Goal: Information Seeking & Learning: Learn about a topic

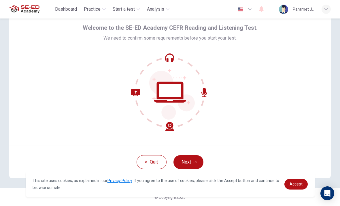
scroll to position [23, 0]
click at [197, 164] on button "Next" at bounding box center [189, 162] width 30 height 14
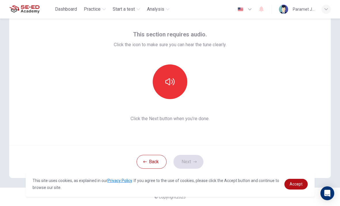
click at [173, 87] on button "button" at bounding box center [170, 81] width 35 height 35
click at [174, 85] on icon "button" at bounding box center [170, 81] width 9 height 9
click at [191, 166] on button "Next" at bounding box center [189, 162] width 30 height 14
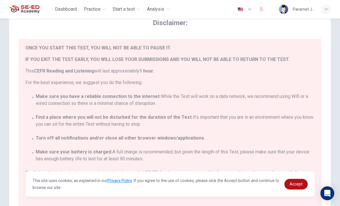
scroll to position [13, 0]
click at [296, 187] on link "Accept" at bounding box center [296, 183] width 23 height 11
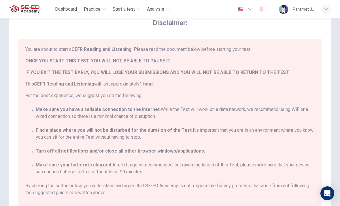
scroll to position [0, 0]
click at [273, 181] on div "You are about to start a CEFR Reading and Listening . Please read the document …" at bounding box center [171, 122] width 292 height 153
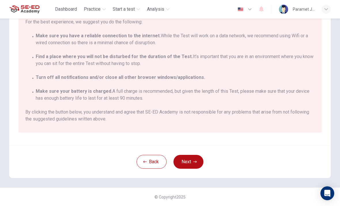
scroll to position [97, 0]
click at [197, 157] on button "Next" at bounding box center [189, 162] width 30 height 14
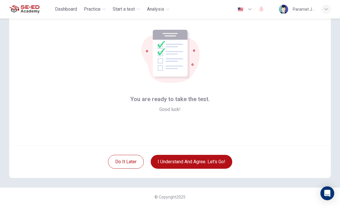
click at [202, 160] on button "I understand and agree. Let’s go!" at bounding box center [192, 162] width 82 height 14
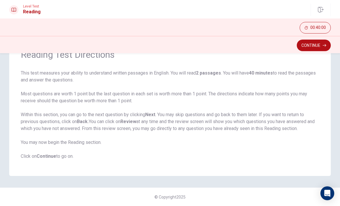
scroll to position [32, 0]
click at [313, 50] on button "Continue" at bounding box center [314, 46] width 34 height 12
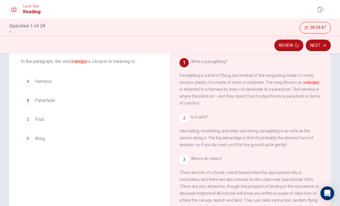
click at [107, 101] on button "B Parachute" at bounding box center [90, 100] width 138 height 14
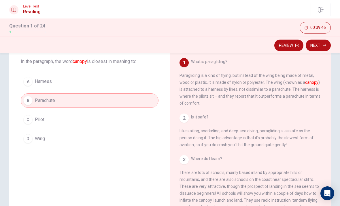
click at [116, 143] on button "D Wing" at bounding box center [90, 138] width 138 height 14
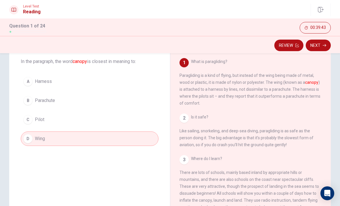
click at [317, 48] on button "Next" at bounding box center [318, 46] width 25 height 12
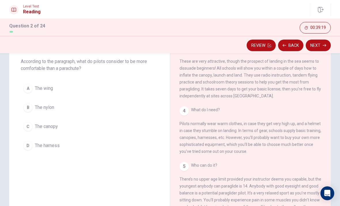
scroll to position [136, 0]
click at [119, 120] on button "C The canopy" at bounding box center [90, 126] width 138 height 14
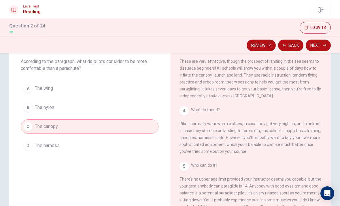
click at [321, 48] on button "Next" at bounding box center [318, 46] width 25 height 12
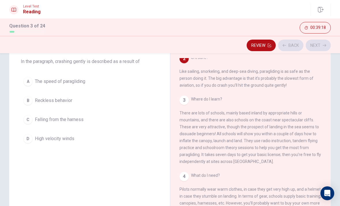
scroll to position [57, 0]
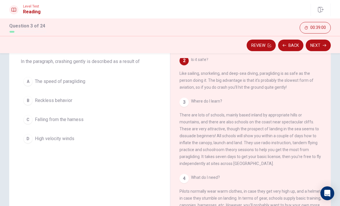
click at [125, 83] on button "A The speed of paragliding" at bounding box center [90, 81] width 138 height 14
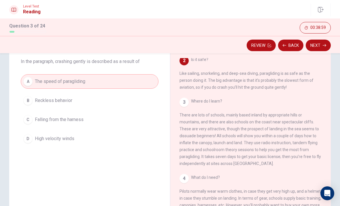
click at [321, 44] on button "Next" at bounding box center [318, 46] width 25 height 12
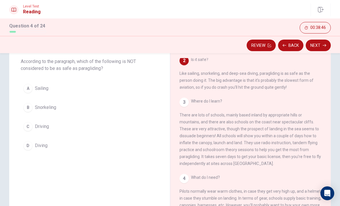
click at [105, 126] on button "C Driving" at bounding box center [90, 126] width 138 height 14
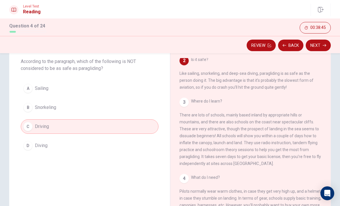
click at [322, 44] on button "Next" at bounding box center [318, 46] width 25 height 12
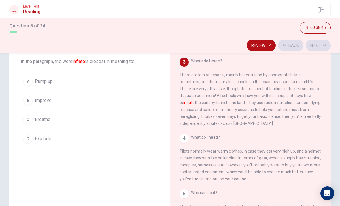
scroll to position [100, 0]
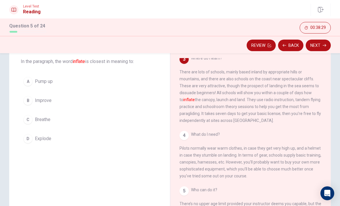
click at [84, 99] on button "B Improve" at bounding box center [90, 100] width 138 height 14
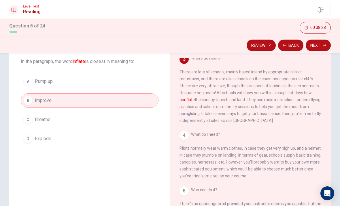
click at [324, 46] on icon "button" at bounding box center [324, 45] width 3 height 3
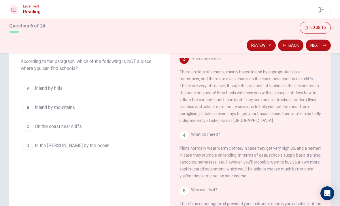
click at [112, 152] on button "D In the [PERSON_NAME] by the ocean" at bounding box center [90, 145] width 138 height 14
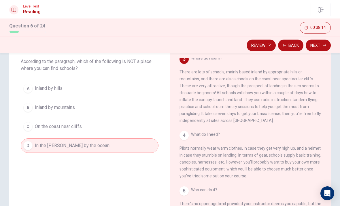
click at [313, 48] on button "Next" at bounding box center [318, 46] width 25 height 12
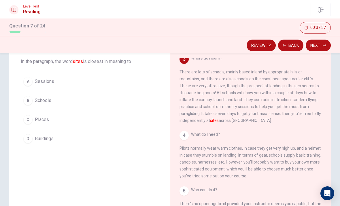
click at [96, 82] on button "A Sessions" at bounding box center [90, 81] width 138 height 14
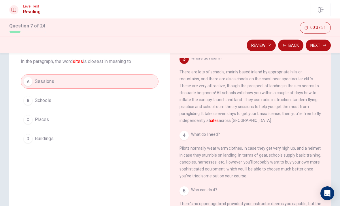
click at [108, 116] on button "C Places" at bounding box center [90, 119] width 138 height 14
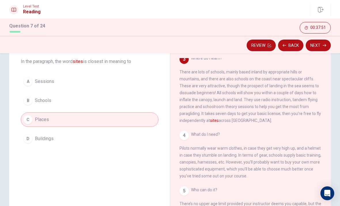
click at [322, 42] on button "Next" at bounding box center [318, 46] width 25 height 12
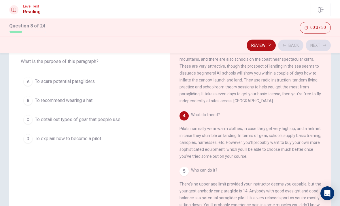
scroll to position [122, 0]
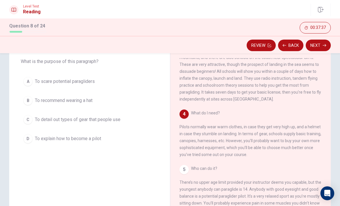
click at [115, 120] on span "To detail out types of gear that people use" at bounding box center [78, 119] width 86 height 7
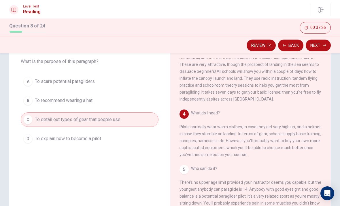
click at [313, 44] on button "Next" at bounding box center [318, 46] width 25 height 12
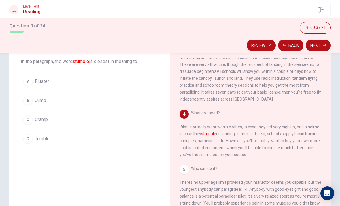
click at [69, 142] on button "D Tumble" at bounding box center [90, 138] width 138 height 14
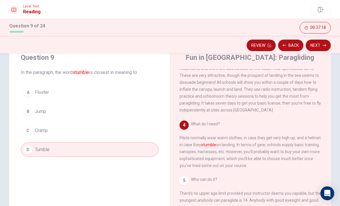
scroll to position [22, 0]
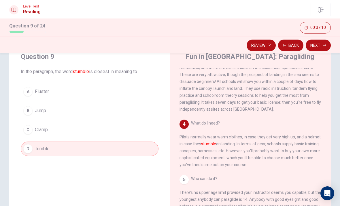
click at [321, 45] on button "Next" at bounding box center [318, 46] width 25 height 12
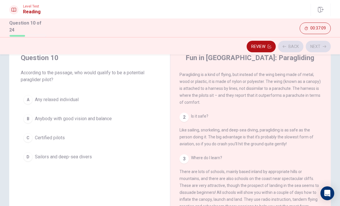
scroll to position [0, 0]
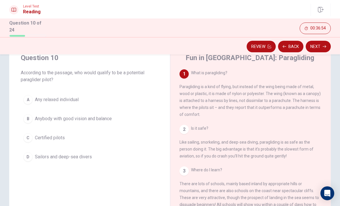
click at [111, 138] on button "C Certified pilots" at bounding box center [90, 137] width 138 height 14
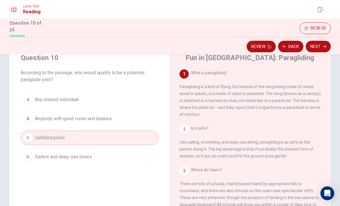
click at [293, 44] on button "Back" at bounding box center [290, 47] width 25 height 12
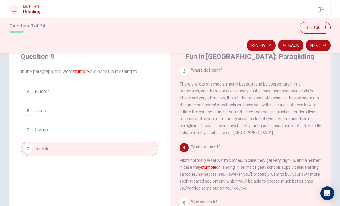
scroll to position [122, 0]
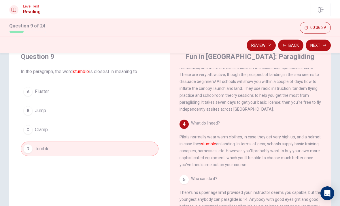
click at [315, 46] on button "Next" at bounding box center [318, 46] width 25 height 12
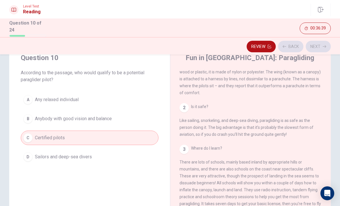
scroll to position [0, 0]
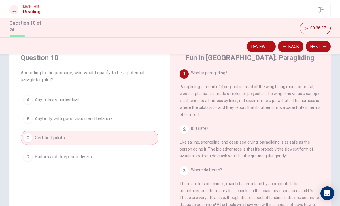
click at [323, 43] on button "Next" at bounding box center [318, 47] width 25 height 12
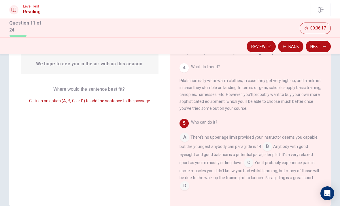
scroll to position [61, 0]
click at [186, 183] on input at bounding box center [184, 185] width 9 height 9
click at [321, 43] on button "Next" at bounding box center [318, 47] width 25 height 12
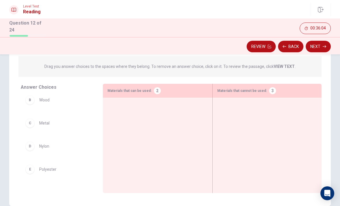
scroll to position [36, 0]
click at [30, 138] on div "D" at bounding box center [29, 137] width 9 height 9
click at [137, 124] on div at bounding box center [158, 136] width 100 height 68
click at [26, 135] on div "D" at bounding box center [29, 137] width 9 height 9
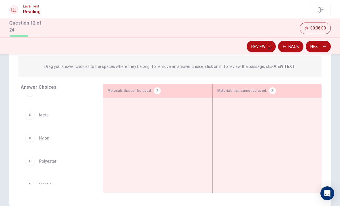
click at [152, 126] on div at bounding box center [158, 136] width 100 height 68
click at [29, 107] on div "A" at bounding box center [29, 104] width 9 height 9
click at [42, 104] on span "Harness" at bounding box center [46, 104] width 15 height 7
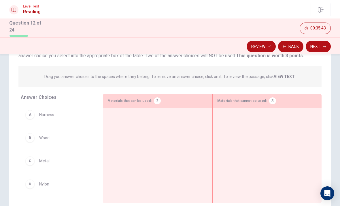
scroll to position [0, 0]
click at [156, 152] on div at bounding box center [158, 146] width 100 height 68
click at [161, 146] on div at bounding box center [158, 146] width 100 height 68
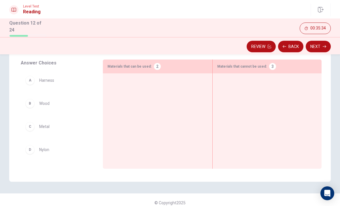
scroll to position [86, 0]
click at [33, 78] on div "A" at bounding box center [29, 78] width 9 height 9
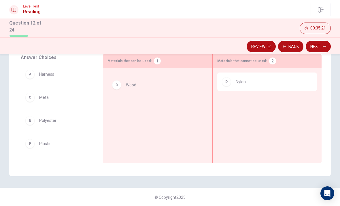
scroll to position [89, 0]
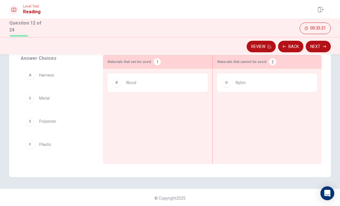
click at [120, 87] on div "B Wood" at bounding box center [158, 82] width 100 height 18
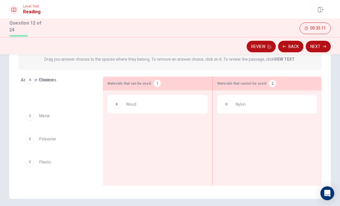
scroll to position [61, 0]
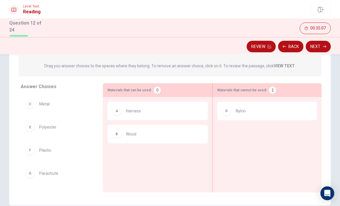
click at [115, 134] on div "B" at bounding box center [116, 133] width 9 height 9
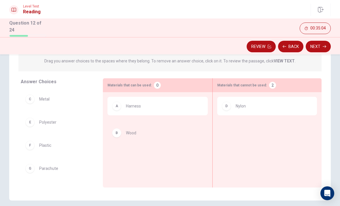
scroll to position [67, 0]
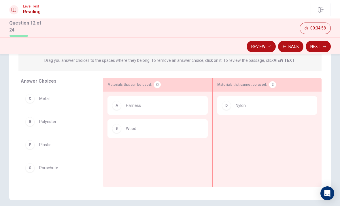
click at [119, 153] on div "A Harness B Wood" at bounding box center [158, 130] width 100 height 68
click at [121, 132] on div "B Wood" at bounding box center [158, 128] width 100 height 18
click at [118, 127] on div "B" at bounding box center [116, 128] width 9 height 9
click at [115, 129] on div "B" at bounding box center [116, 127] width 9 height 9
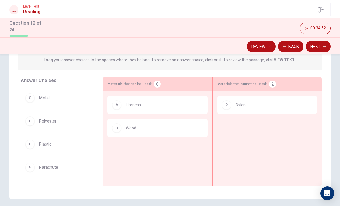
click at [36, 97] on div "C Metal" at bounding box center [57, 97] width 64 height 9
click at [120, 128] on div "B" at bounding box center [116, 127] width 9 height 9
click at [46, 101] on div "C Metal" at bounding box center [57, 97] width 64 height 9
click at [120, 127] on div "B" at bounding box center [116, 127] width 9 height 9
click at [39, 82] on div "Answer Choices" at bounding box center [60, 80] width 78 height 7
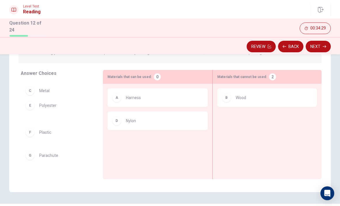
scroll to position [74, 0]
click at [30, 112] on div "C Metal F Plastic G Parachute" at bounding box center [57, 126] width 73 height 89
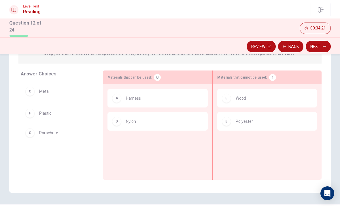
click at [29, 110] on div "C Metal G Parachute" at bounding box center [57, 126] width 73 height 89
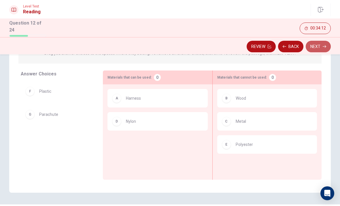
click at [319, 45] on button "Next" at bounding box center [318, 47] width 25 height 12
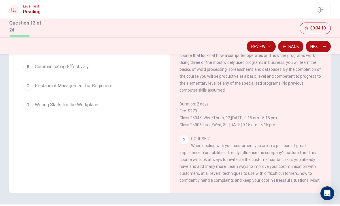
click at [291, 44] on button "Back" at bounding box center [290, 47] width 25 height 12
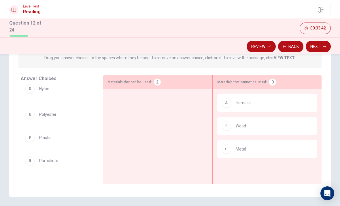
scroll to position [67, 0]
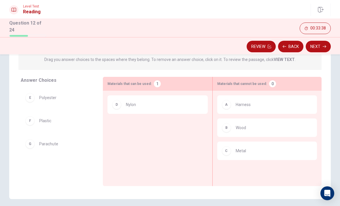
click at [31, 96] on div "E" at bounding box center [29, 97] width 9 height 9
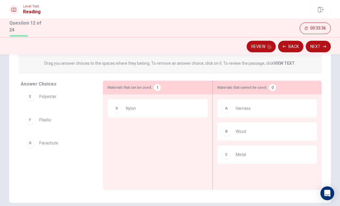
scroll to position [61, 0]
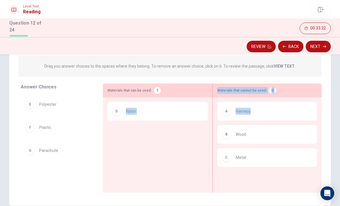
click at [226, 114] on div "A" at bounding box center [226, 110] width 9 height 9
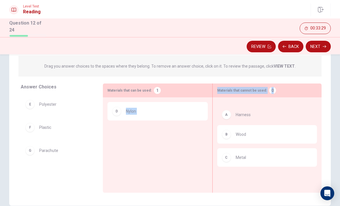
click at [226, 110] on div "B Wood" at bounding box center [267, 115] width 100 height 18
click at [228, 112] on div "B Wood" at bounding box center [267, 115] width 100 height 18
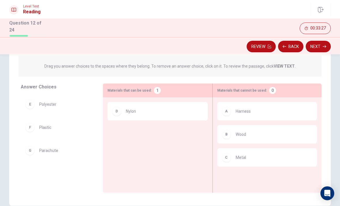
click at [187, 134] on div "D Nylon" at bounding box center [158, 136] width 100 height 68
click at [229, 115] on div "A Harness" at bounding box center [267, 111] width 100 height 18
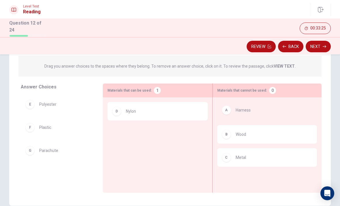
click at [230, 112] on div "B Wood" at bounding box center [267, 115] width 100 height 18
click at [231, 114] on div "B Wood" at bounding box center [267, 115] width 100 height 18
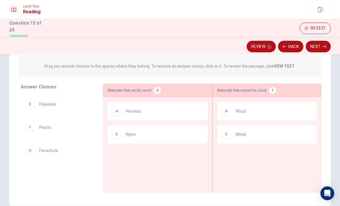
click at [87, 188] on div "Answer Choices E Polyester F Plastic G Parachute" at bounding box center [56, 137] width 94 height 109
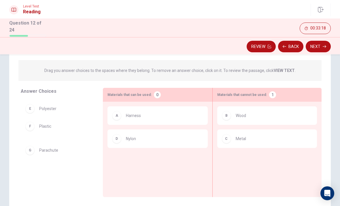
scroll to position [55, 0]
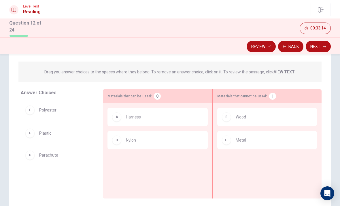
click at [27, 155] on div "E Polyester F Plastic" at bounding box center [57, 145] width 73 height 89
click at [27, 157] on div "E Polyester F Plastic" at bounding box center [57, 145] width 73 height 89
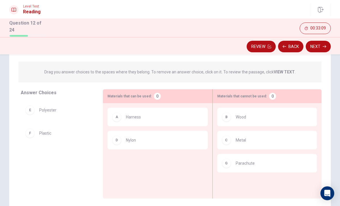
click at [321, 44] on button "Next" at bounding box center [318, 47] width 25 height 12
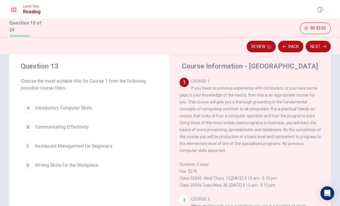
scroll to position [14, 0]
click at [26, 103] on div "A" at bounding box center [27, 107] width 9 height 9
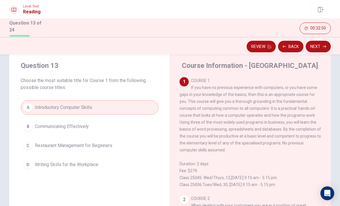
click at [322, 45] on button "Next" at bounding box center [318, 47] width 25 height 12
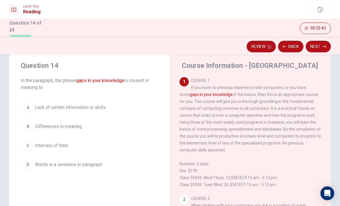
click at [27, 103] on div "A" at bounding box center [27, 107] width 9 height 9
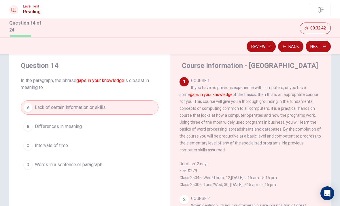
click at [322, 45] on button "Next" at bounding box center [318, 47] width 25 height 12
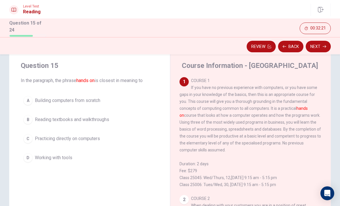
click at [22, 158] on button "D Working with tools" at bounding box center [90, 157] width 138 height 14
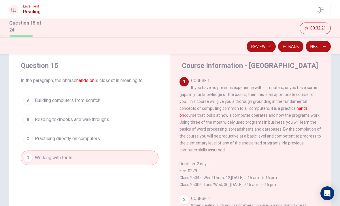
click at [320, 45] on button "Next" at bounding box center [318, 47] width 25 height 12
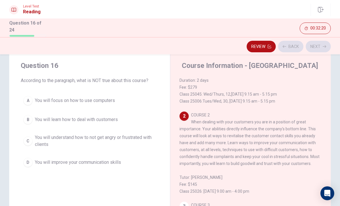
scroll to position [101, 0]
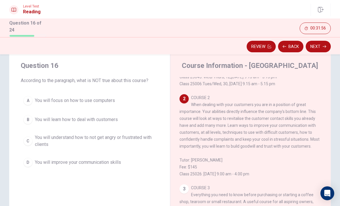
click at [48, 138] on span "You will understand how to not get angry or frustrated with clients" at bounding box center [95, 141] width 121 height 14
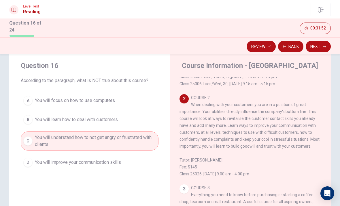
click at [317, 46] on button "Next" at bounding box center [318, 47] width 25 height 12
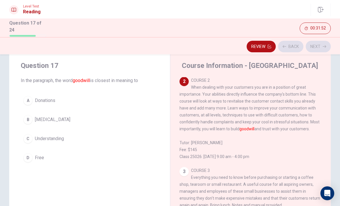
scroll to position [122, 0]
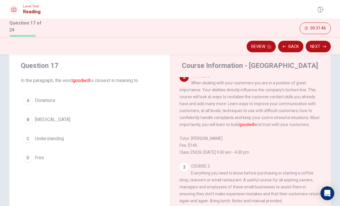
click at [28, 137] on div "C" at bounding box center [27, 138] width 9 height 9
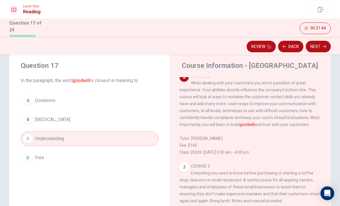
click at [321, 46] on button "Next" at bounding box center [318, 47] width 25 height 12
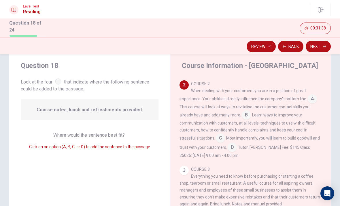
scroll to position [115, 0]
click at [312, 101] on input at bounding box center [312, 98] width 9 height 9
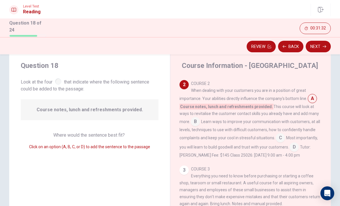
click at [191, 126] on input at bounding box center [195, 121] width 9 height 9
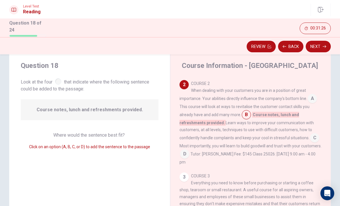
click at [310, 141] on span "C" at bounding box center [314, 137] width 9 height 9
click at [310, 140] on span "C" at bounding box center [314, 137] width 9 height 9
click at [310, 142] on span "C" at bounding box center [314, 137] width 9 height 9
click at [285, 145] on div "COURSE 2 When dealing with your customers you are in a position of great import…" at bounding box center [251, 122] width 142 height 85
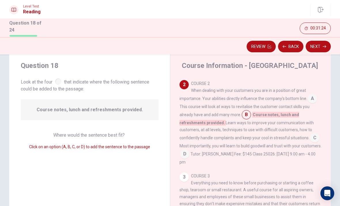
click at [309, 104] on input at bounding box center [312, 98] width 9 height 9
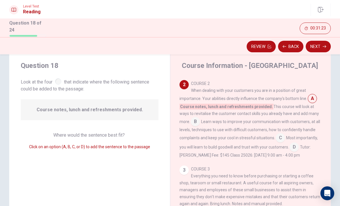
click at [283, 142] on span "C" at bounding box center [280, 137] width 9 height 9
click at [323, 45] on icon "button" at bounding box center [324, 46] width 3 height 3
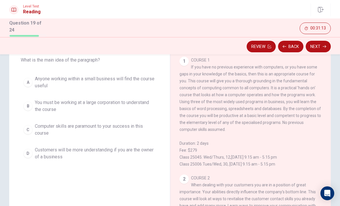
scroll to position [35, 0]
click at [26, 102] on div "B" at bounding box center [27, 105] width 9 height 9
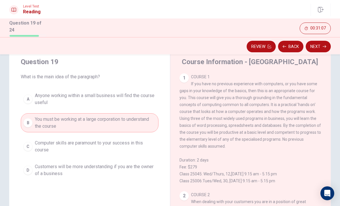
scroll to position [17, 0]
click at [25, 145] on div "C" at bounding box center [27, 146] width 9 height 9
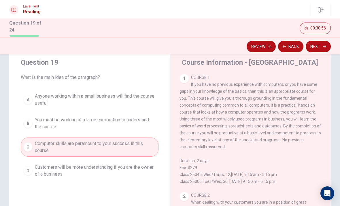
click at [316, 46] on button "Next" at bounding box center [318, 47] width 25 height 12
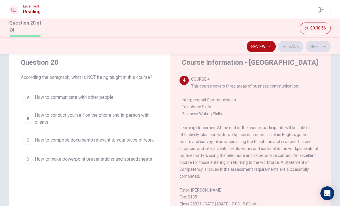
scroll to position [316, 0]
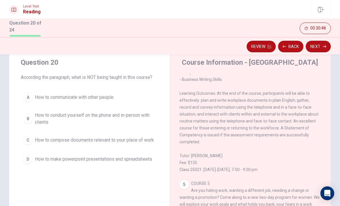
click at [26, 140] on div "C" at bounding box center [27, 139] width 9 height 9
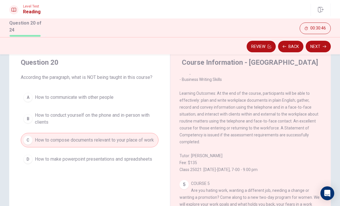
click at [317, 46] on button "Next" at bounding box center [318, 47] width 25 height 12
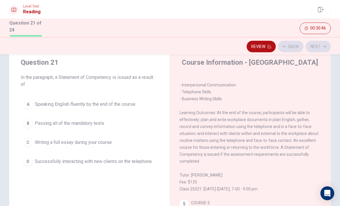
scroll to position [295, 0]
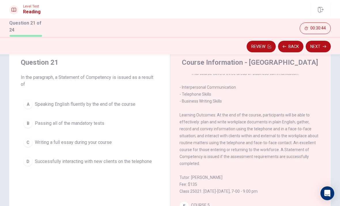
click at [292, 43] on button "Back" at bounding box center [290, 47] width 25 height 12
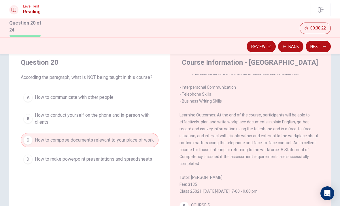
click at [320, 44] on button "Next" at bounding box center [318, 47] width 25 height 12
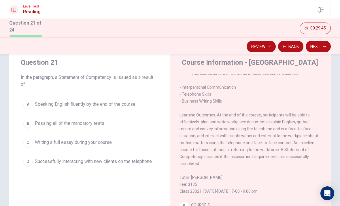
click at [31, 102] on div "A" at bounding box center [27, 103] width 9 height 9
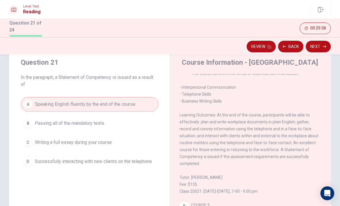
click at [27, 123] on div "B" at bounding box center [27, 123] width 9 height 9
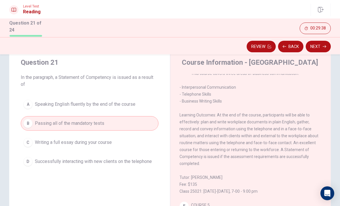
click at [316, 43] on button "Next" at bounding box center [318, 47] width 25 height 12
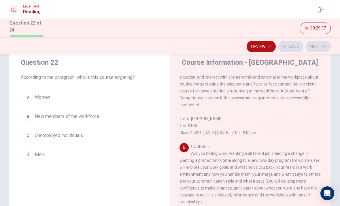
scroll to position [366, 0]
click at [295, 42] on button "Back" at bounding box center [290, 47] width 25 height 12
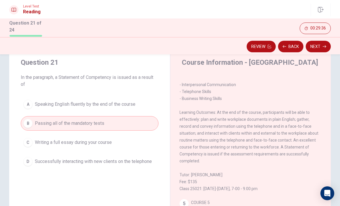
scroll to position [295, 0]
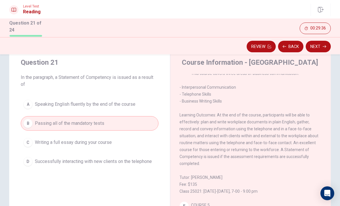
click at [25, 100] on div "A" at bounding box center [27, 103] width 9 height 9
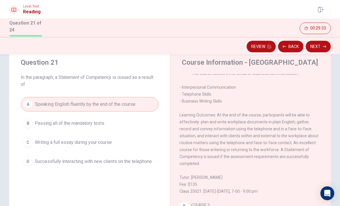
click at [34, 159] on button "D Successfully interacting with new clients on the telephone" at bounding box center [90, 161] width 138 height 14
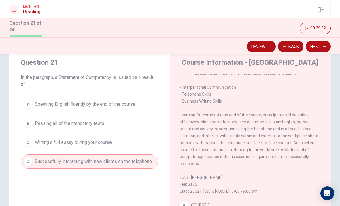
click at [318, 43] on button "Next" at bounding box center [318, 47] width 25 height 12
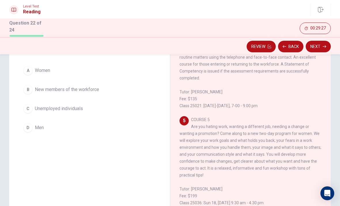
scroll to position [44, 0]
click at [44, 110] on span "Unemployed individuals" at bounding box center [59, 108] width 48 height 7
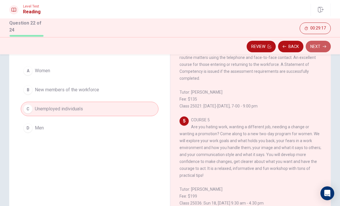
click at [322, 45] on button "Next" at bounding box center [318, 47] width 25 height 12
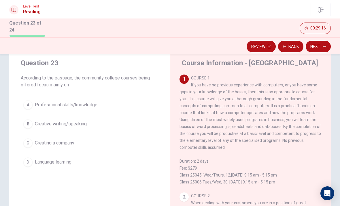
scroll to position [17, 0]
click at [29, 102] on div "A" at bounding box center [27, 103] width 9 height 9
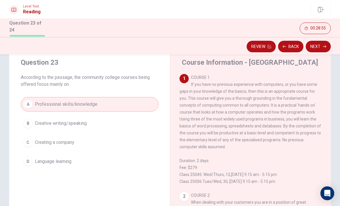
click at [319, 45] on button "Next" at bounding box center [318, 47] width 25 height 12
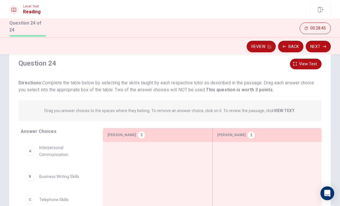
scroll to position [20, 0]
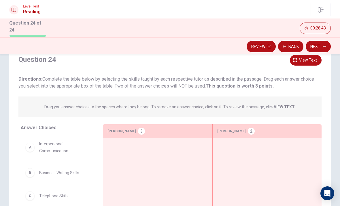
click at [291, 43] on button "Back" at bounding box center [290, 47] width 25 height 12
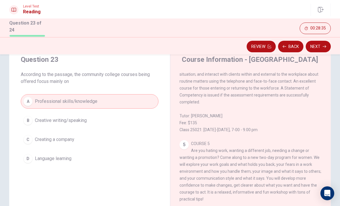
scroll to position [366, 0]
click at [316, 48] on button "Next" at bounding box center [318, 47] width 25 height 12
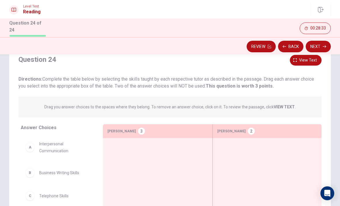
click at [293, 46] on button "Back" at bounding box center [290, 47] width 25 height 12
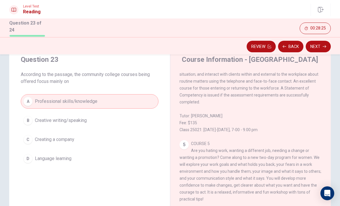
click at [319, 44] on button "Next" at bounding box center [318, 47] width 25 height 12
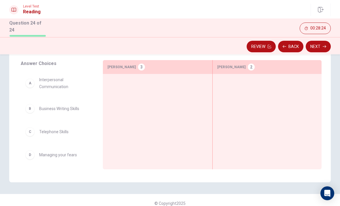
scroll to position [84, 0]
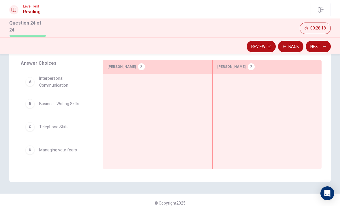
click at [30, 81] on div "B Business Writing Skills C Telephone Skills D Managing your fears E Computer s…" at bounding box center [57, 115] width 73 height 89
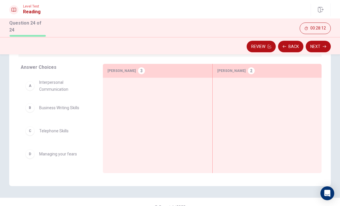
scroll to position [80, 0]
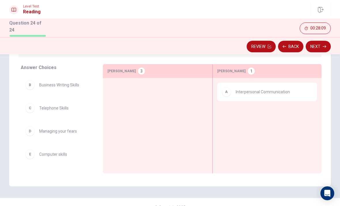
click at [29, 87] on div "B" at bounding box center [29, 84] width 9 height 9
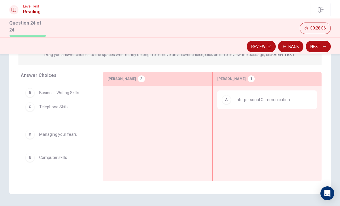
scroll to position [72, 0]
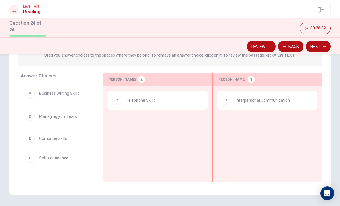
click at [28, 139] on div "B Business Writing Skills D Managing your fears F Self-confidence G Trusting yo…" at bounding box center [57, 128] width 73 height 89
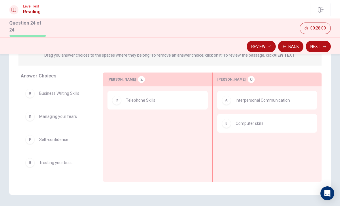
scroll to position [0, 0]
click at [35, 91] on div "B Business Writing Skills" at bounding box center [57, 93] width 64 height 9
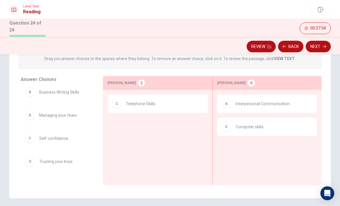
scroll to position [73, 0]
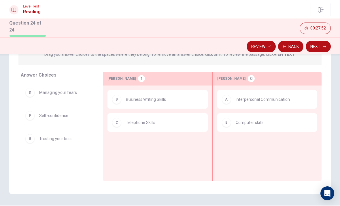
click at [34, 93] on div "D" at bounding box center [29, 92] width 9 height 9
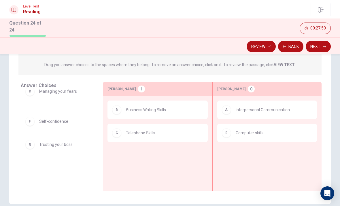
scroll to position [62, 0]
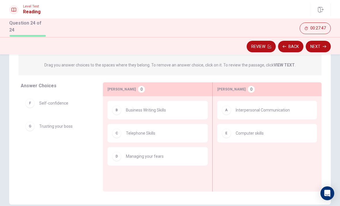
click at [319, 42] on button "Next" at bounding box center [318, 47] width 25 height 12
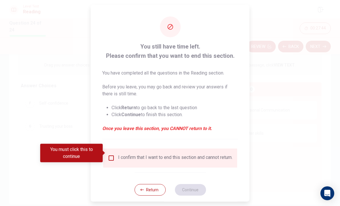
click at [111, 154] on input "You must click this to continue" at bounding box center [111, 157] width 7 height 7
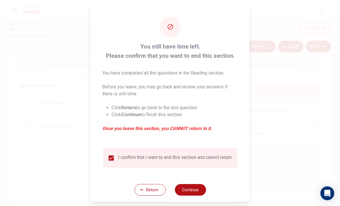
click at [191, 186] on button "Continue" at bounding box center [190, 189] width 31 height 12
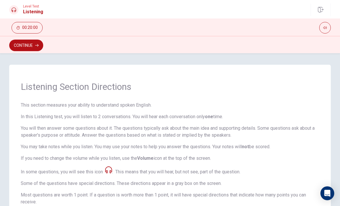
scroll to position [-1, 0]
click at [30, 47] on button "Continue" at bounding box center [26, 46] width 34 height 12
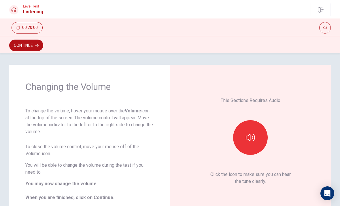
click at [253, 134] on icon "button" at bounding box center [250, 137] width 9 height 9
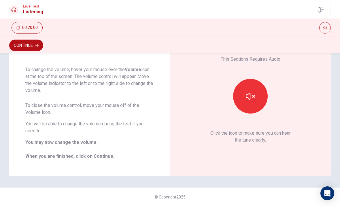
scroll to position [41, 0]
click at [26, 44] on button "Continue" at bounding box center [26, 46] width 34 height 12
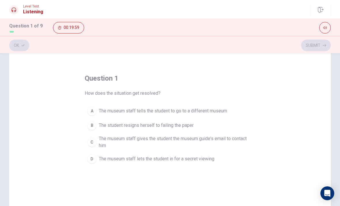
scroll to position [14, 0]
click at [89, 142] on div "C" at bounding box center [91, 141] width 9 height 9
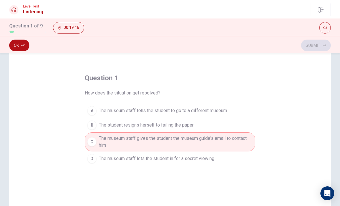
click at [17, 43] on button "Ok" at bounding box center [19, 46] width 20 height 12
click at [319, 45] on button "Submit" at bounding box center [316, 46] width 30 height 12
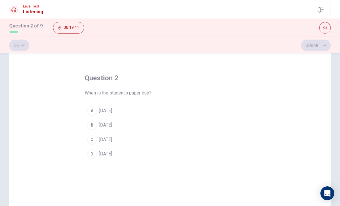
click at [89, 124] on div "B" at bounding box center [91, 124] width 9 height 9
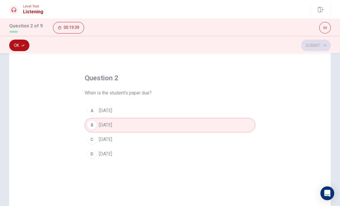
click at [18, 47] on button "Ok" at bounding box center [19, 46] width 20 height 12
click at [322, 43] on button "Submit" at bounding box center [316, 46] width 30 height 12
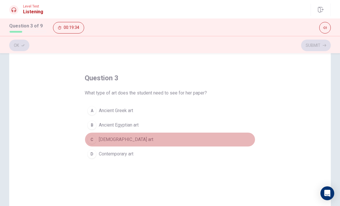
click at [91, 140] on div "C" at bounding box center [91, 139] width 9 height 9
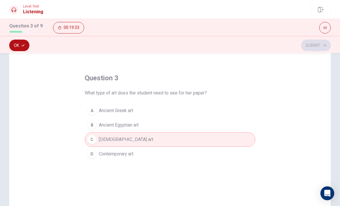
click at [19, 44] on button "Ok" at bounding box center [19, 46] width 20 height 12
click at [323, 42] on button "Submit" at bounding box center [316, 46] width 30 height 12
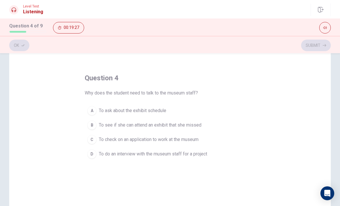
click at [91, 127] on div "B" at bounding box center [91, 124] width 9 height 9
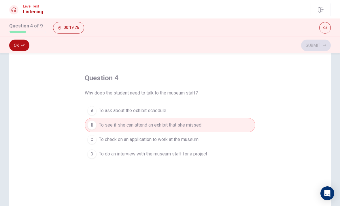
click at [19, 38] on div "Ok Submit" at bounding box center [170, 44] width 340 height 17
click at [19, 44] on button "Ok" at bounding box center [19, 46] width 20 height 12
click at [325, 48] on button "Submit" at bounding box center [316, 46] width 30 height 12
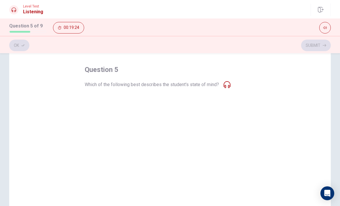
scroll to position [23, 0]
click at [91, 134] on div "C" at bounding box center [91, 130] width 9 height 9
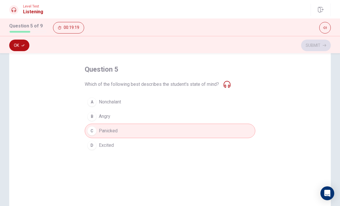
click at [17, 43] on button "Ok" at bounding box center [19, 46] width 20 height 12
click at [315, 46] on button "Submit" at bounding box center [316, 46] width 30 height 12
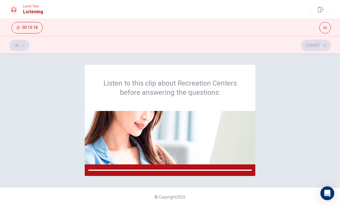
scroll to position [0, 0]
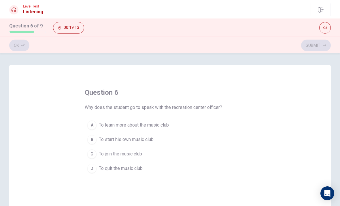
click at [99, 152] on span "To join the music club" at bounding box center [120, 153] width 43 height 7
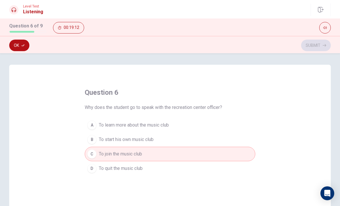
click at [20, 46] on button "Ok" at bounding box center [19, 46] width 20 height 12
click at [317, 45] on button "Submit" at bounding box center [316, 46] width 30 height 12
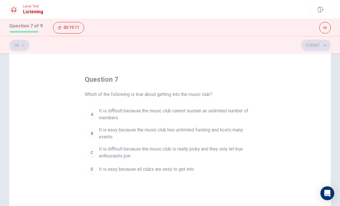
scroll to position [15, 0]
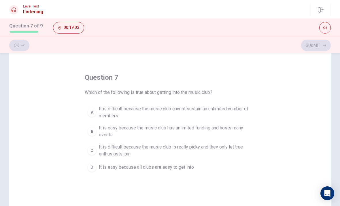
click at [89, 112] on div "A" at bounding box center [91, 112] width 9 height 9
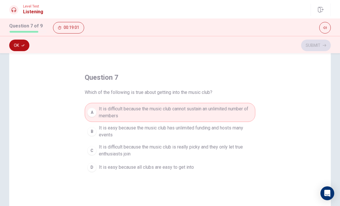
click at [18, 43] on button "Ok" at bounding box center [19, 46] width 20 height 12
click at [318, 42] on button "Submit" at bounding box center [316, 46] width 30 height 12
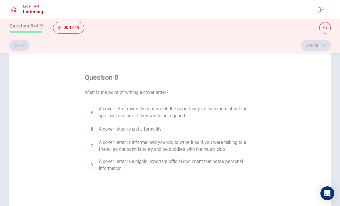
click at [213, 105] on span "A cover letter gives the music club the opportunity to learn more about the app…" at bounding box center [176, 112] width 154 height 14
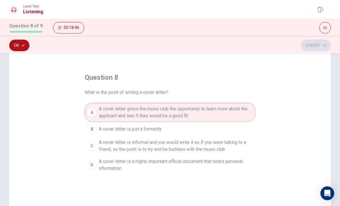
click at [20, 44] on button "Ok" at bounding box center [19, 46] width 20 height 12
click at [320, 38] on div "Ok Submit" at bounding box center [170, 44] width 340 height 17
click at [310, 48] on button "Submit" at bounding box center [316, 46] width 30 height 12
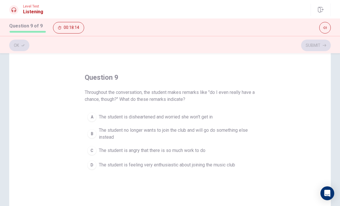
click at [140, 160] on button "D The student is feeling very enthusiastic about joining the music club" at bounding box center [170, 164] width 171 height 14
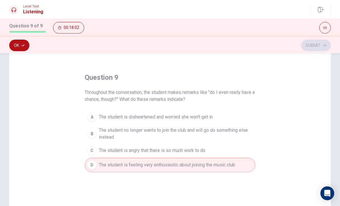
click at [22, 41] on button "Ok" at bounding box center [19, 46] width 20 height 12
click at [315, 43] on button "Submit" at bounding box center [316, 46] width 30 height 12
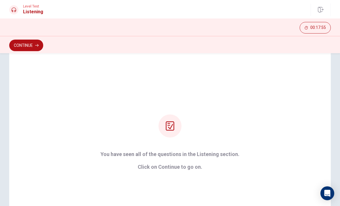
click at [36, 40] on button "Continue" at bounding box center [26, 46] width 34 height 12
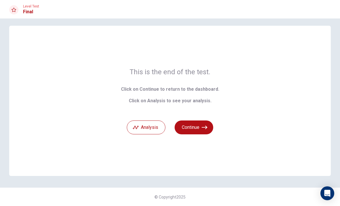
scroll to position [4, 0]
click at [202, 127] on button "Continue" at bounding box center [194, 127] width 39 height 14
